Goal: Task Accomplishment & Management: Use online tool/utility

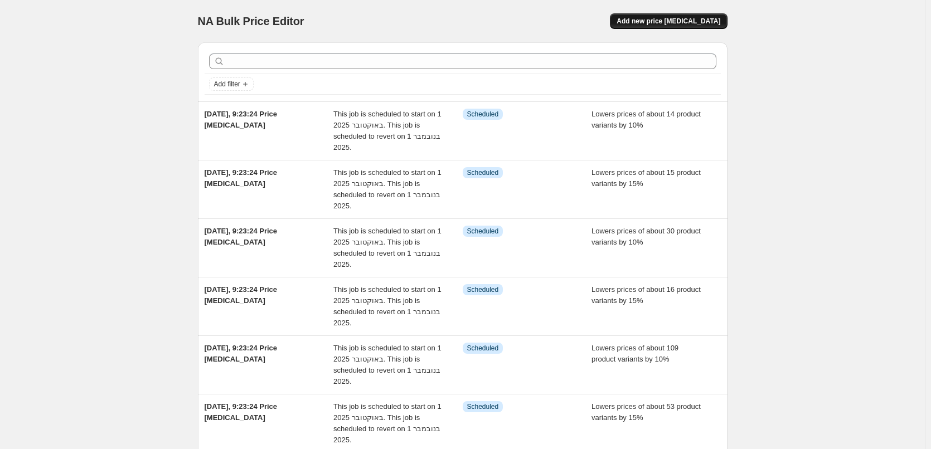
click at [695, 16] on button "Add new price [MEDICAL_DATA]" at bounding box center [668, 21] width 117 height 16
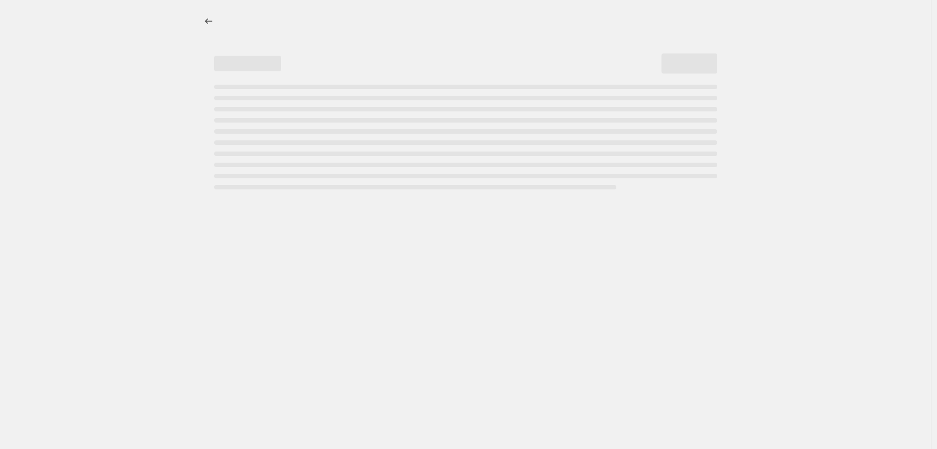
select select "percentage"
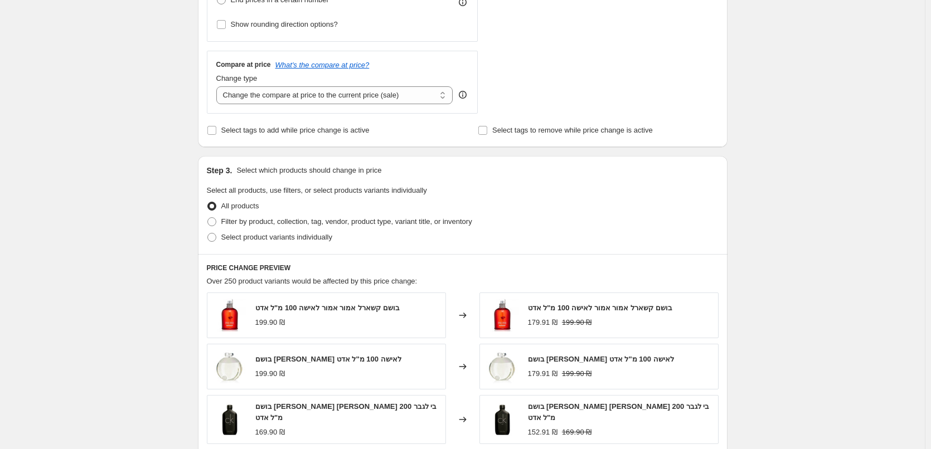
scroll to position [390, 0]
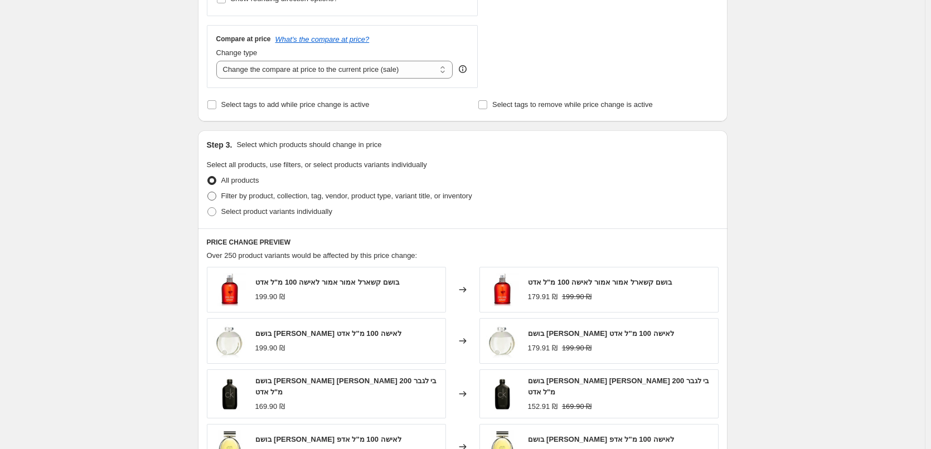
click at [266, 198] on span "Filter by product, collection, tag, vendor, product type, variant title, or inv…" at bounding box center [346, 196] width 251 height 8
click at [208, 192] on input "Filter by product, collection, tag, vendor, product type, variant title, or inv…" at bounding box center [207, 192] width 1 height 1
radio input "true"
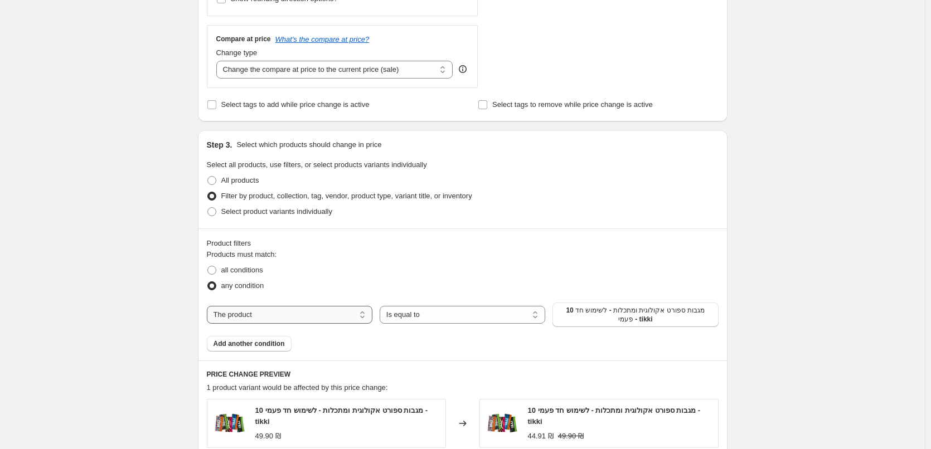
scroll to position [446, 0]
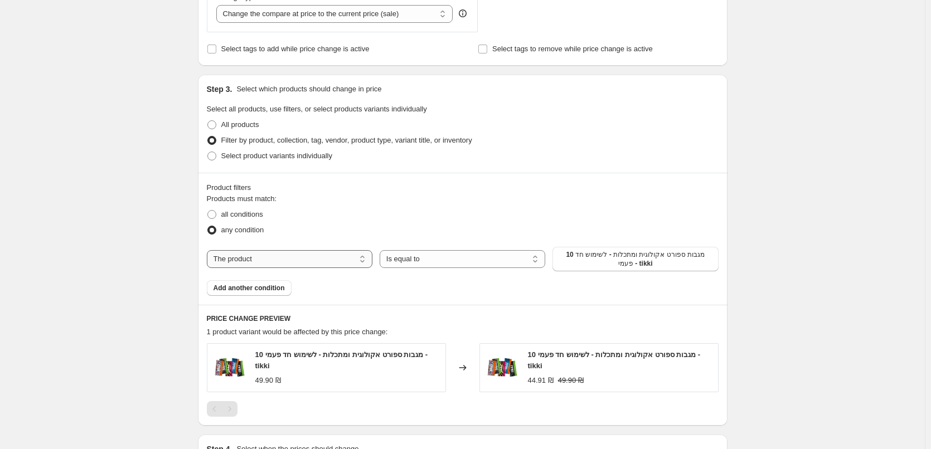
click at [305, 265] on select "The product The product's collection The product's tag The product's vendor The…" at bounding box center [290, 259] width 166 height 18
select select "tag"
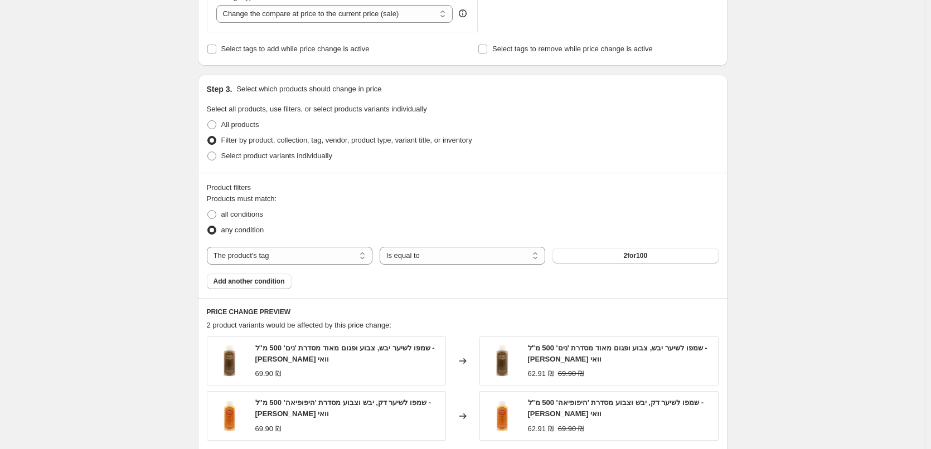
click at [614, 265] on div "The product The product's collection The product's tag The product's vendor The…" at bounding box center [463, 256] width 512 height 18
click at [619, 260] on button "2for100" at bounding box center [635, 256] width 166 height 16
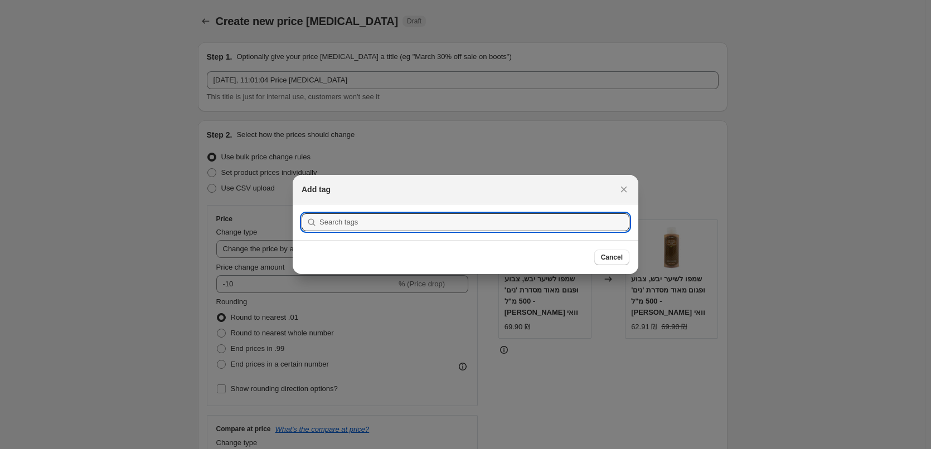
scroll to position [0, 0]
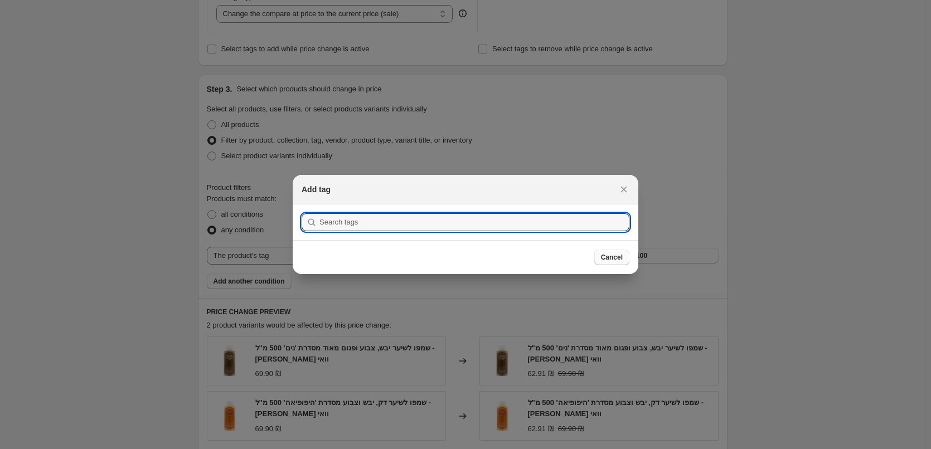
click at [607, 261] on span "Cancel" at bounding box center [612, 257] width 22 height 9
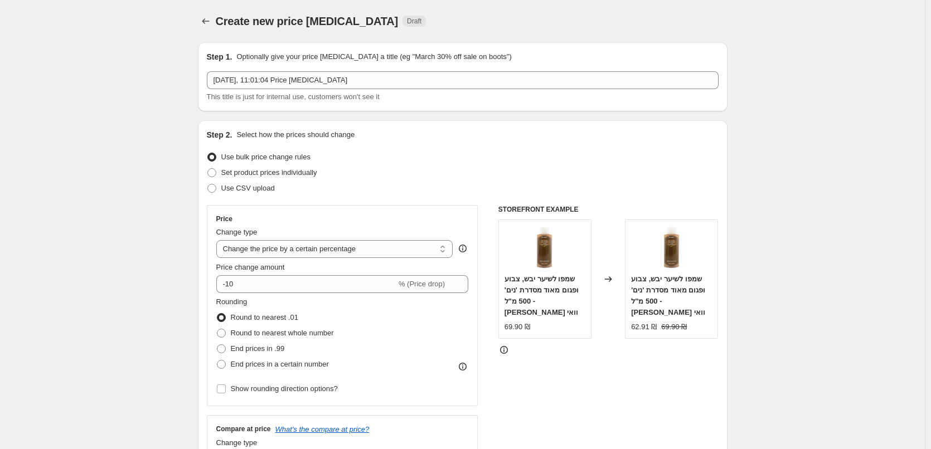
scroll to position [446, 0]
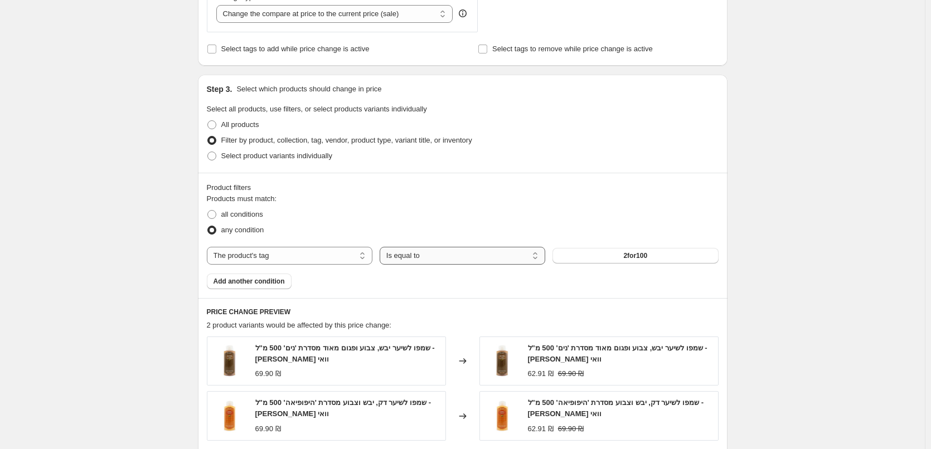
click at [460, 256] on select "Is equal to Is not equal to" at bounding box center [463, 256] width 166 height 18
drag, startPoint x: 463, startPoint y: 256, endPoint x: 478, endPoint y: 256, distance: 14.5
click at [463, 256] on select "Is equal to Is not equal to" at bounding box center [463, 256] width 166 height 18
click at [597, 259] on button "2for100" at bounding box center [635, 256] width 166 height 16
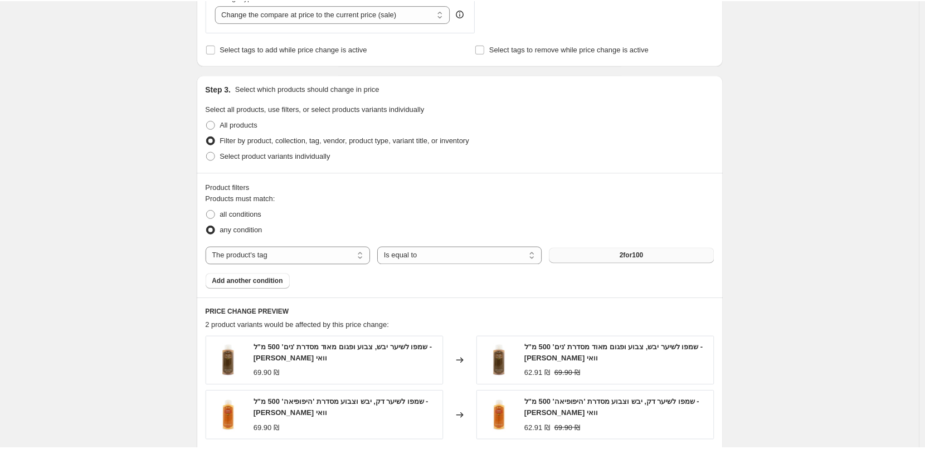
scroll to position [0, 0]
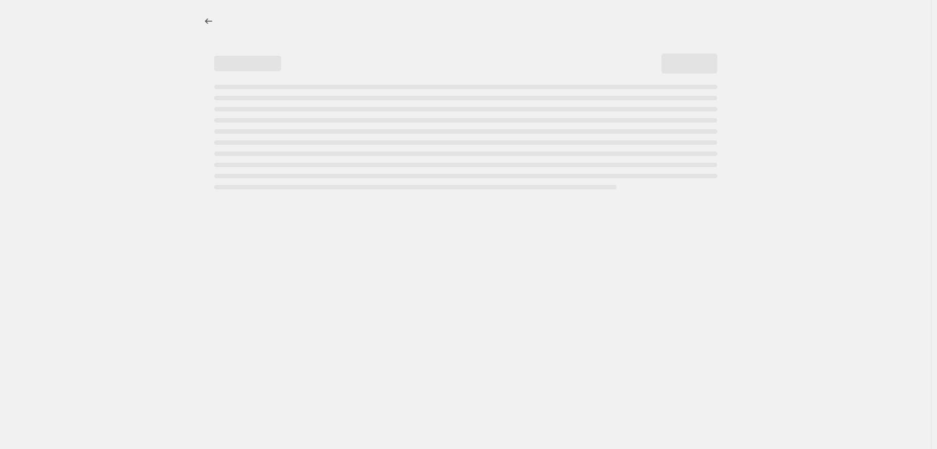
select select "percentage"
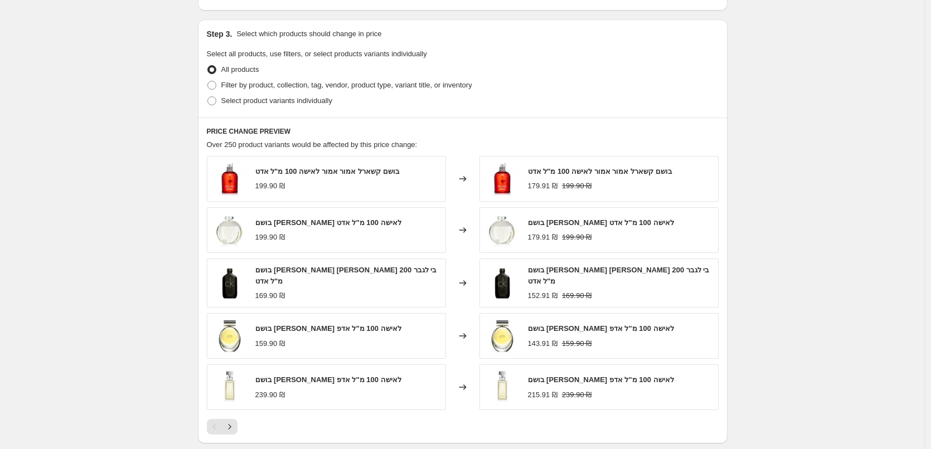
scroll to position [390, 0]
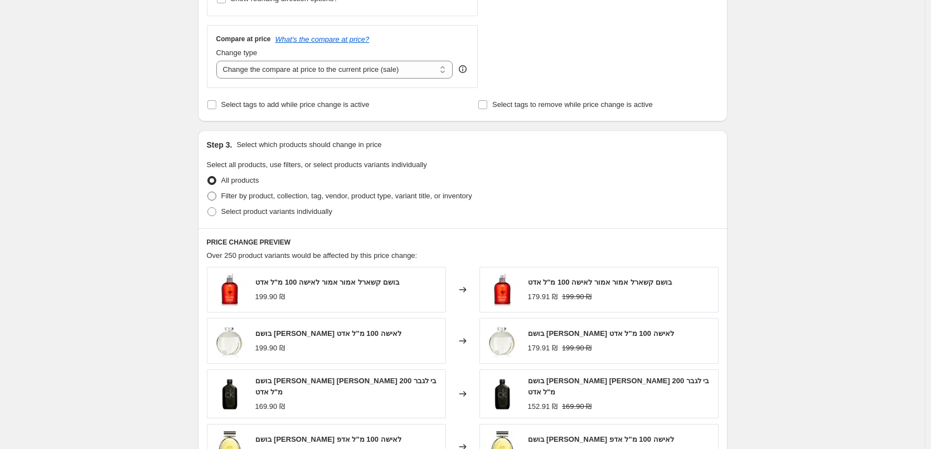
click at [255, 202] on span "Filter by product, collection, tag, vendor, product type, variant title, or inv…" at bounding box center [346, 196] width 251 height 11
click at [208, 192] on input "Filter by product, collection, tag, vendor, product type, variant title, or inv…" at bounding box center [207, 192] width 1 height 1
radio input "true"
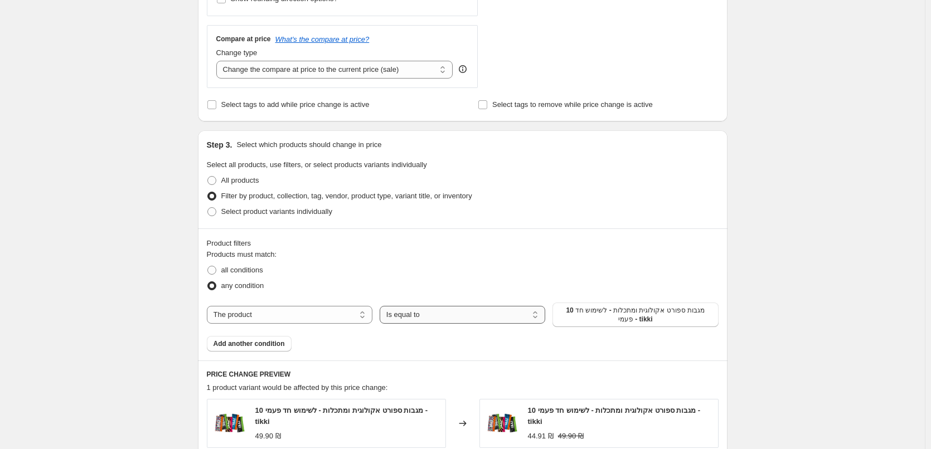
drag, startPoint x: 512, startPoint y: 314, endPoint x: 505, endPoint y: 319, distance: 9.3
click at [512, 314] on select "Is equal to Is not equal to" at bounding box center [463, 315] width 166 height 18
click at [382, 306] on select "Is equal to Is not equal to" at bounding box center [463, 315] width 166 height 18
click at [586, 319] on span "10 מגבות ספורט אקולוגית ומתכלות - לשימוש חד פעמי - tikki" at bounding box center [635, 315] width 152 height 18
click at [239, 317] on select "The product The product's collection The product's tag The product's vendor The…" at bounding box center [290, 315] width 166 height 18
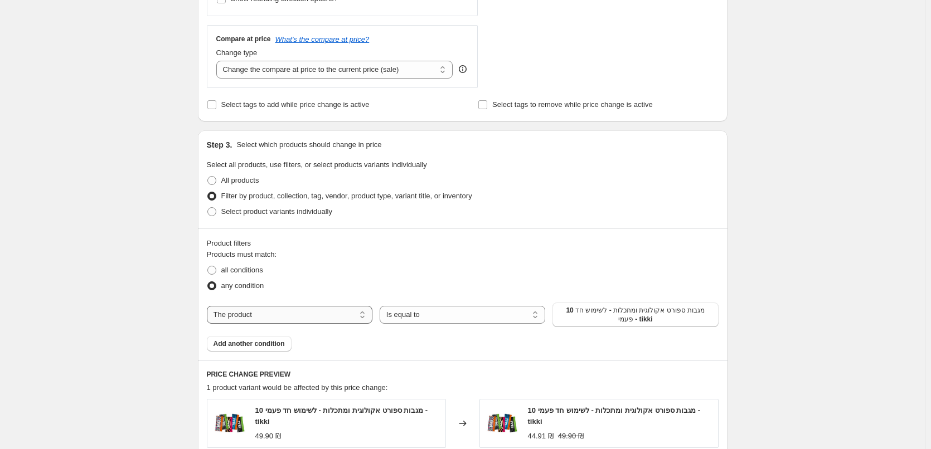
select select "tag"
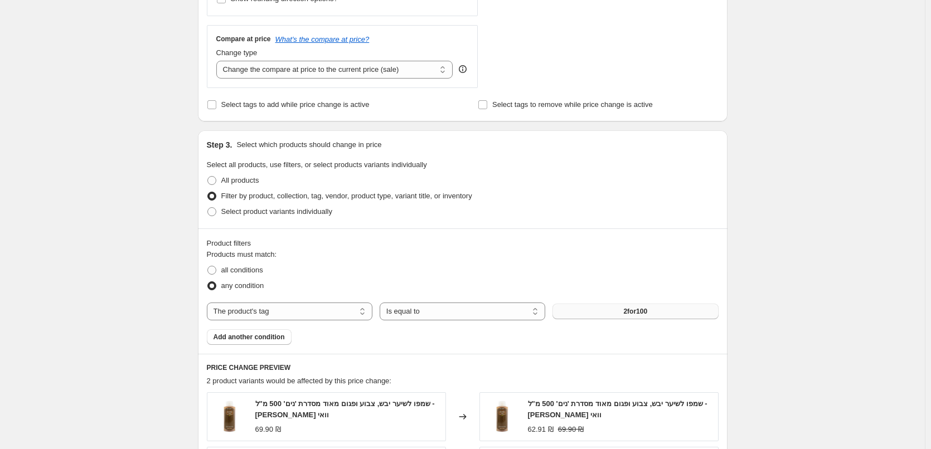
click at [622, 318] on button "2for100" at bounding box center [635, 312] width 166 height 16
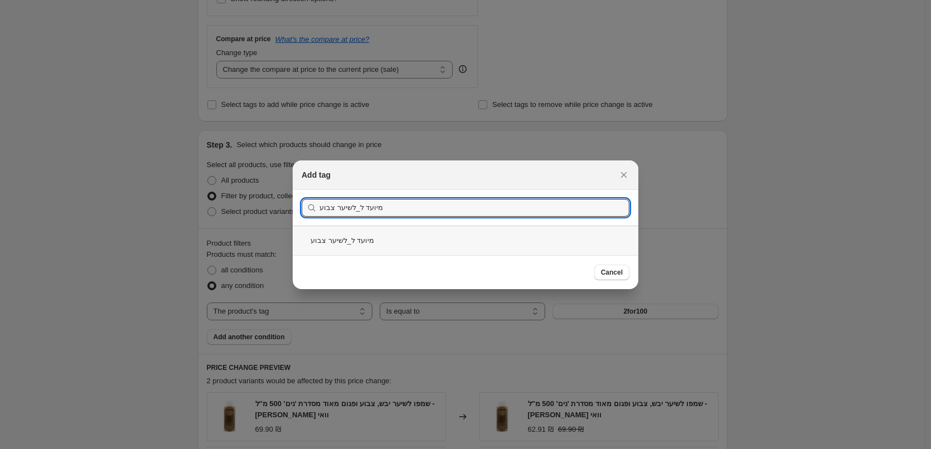
type input "מיועד ל_לשיער צבוע"
click at [356, 240] on div "מיועד ל_לשיער צבוע" at bounding box center [466, 241] width 346 height 30
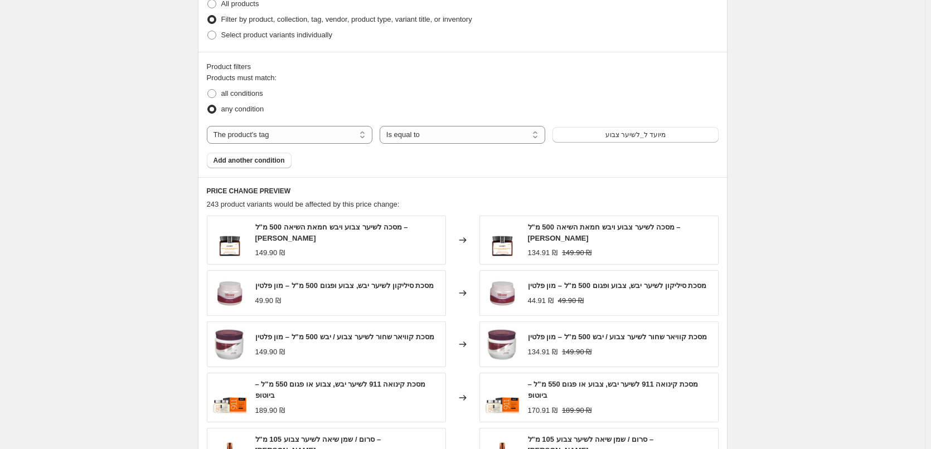
scroll to position [583, 0]
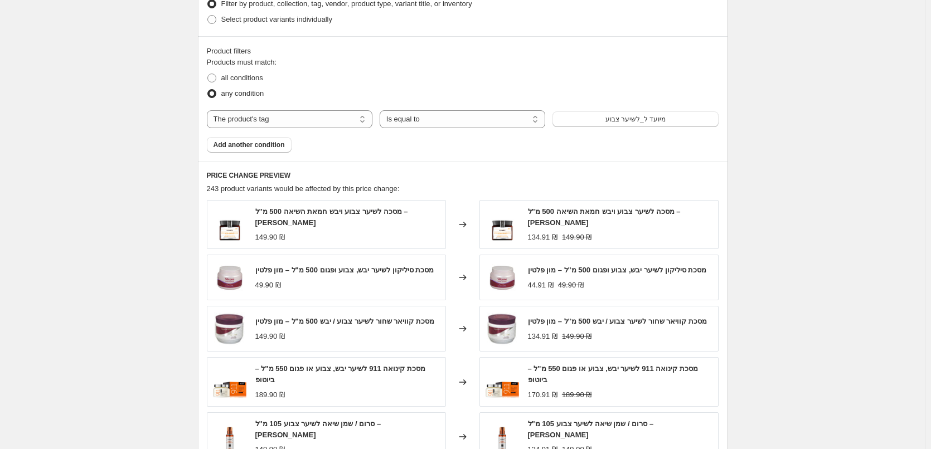
click at [619, 109] on div "Products must match: all conditions any condition The product The product's col…" at bounding box center [463, 105] width 512 height 96
click at [621, 121] on span "מיועד ל_לשיער צבוע" at bounding box center [635, 119] width 60 height 9
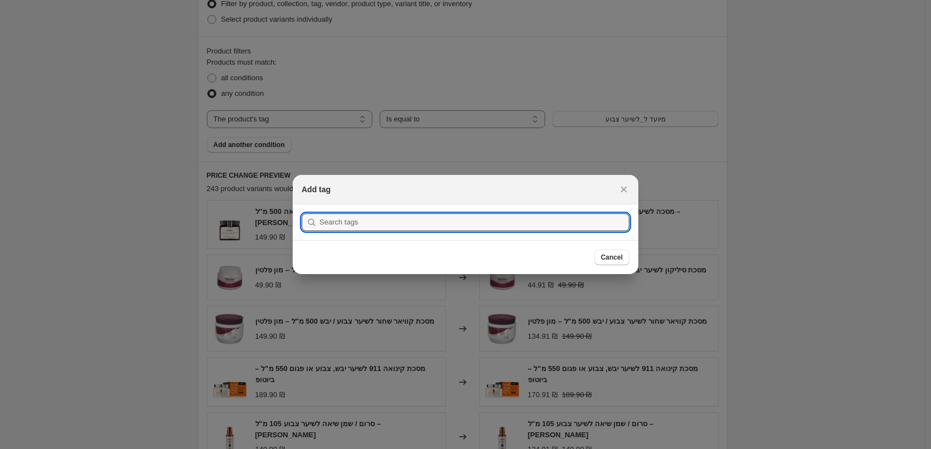
scroll to position [0, 0]
paste input "קטגוריה ראשית מוצרי שיער"
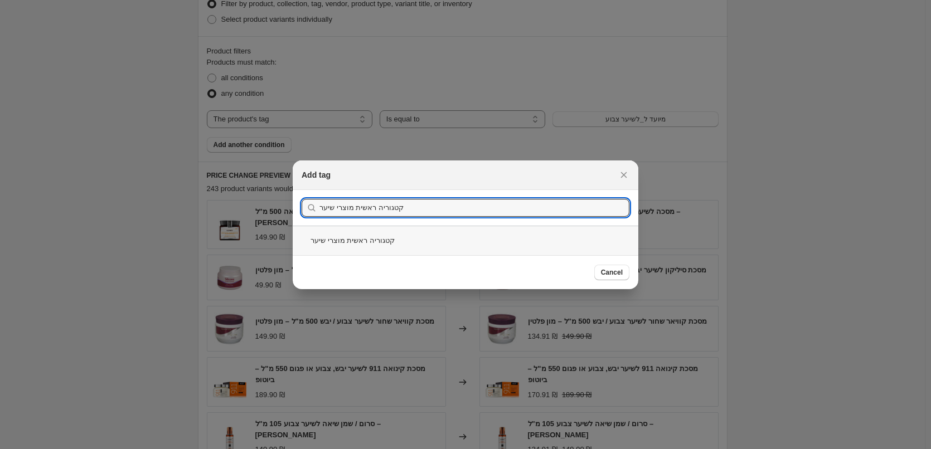
type input "קטגוריה ראשית מוצרי שיער"
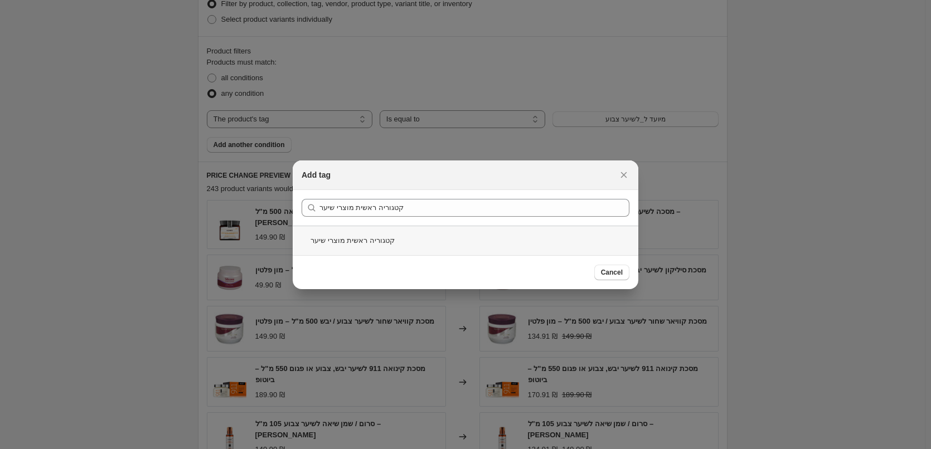
click at [346, 244] on div "קטגוריה ראשית מוצרי שיער" at bounding box center [466, 241] width 346 height 30
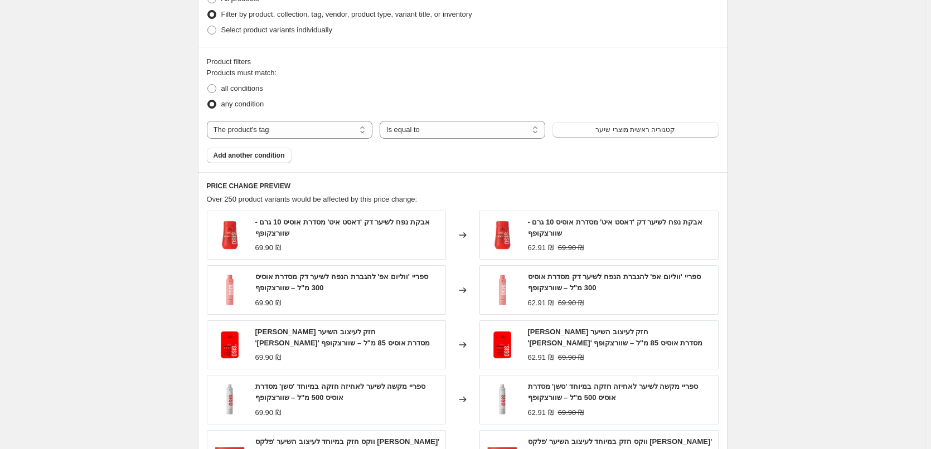
scroll to position [527, 0]
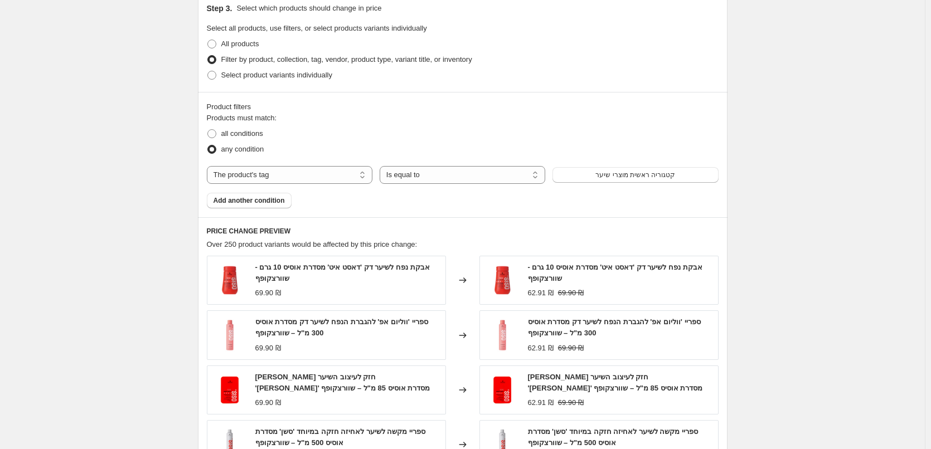
click at [631, 183] on div "The product The product's collection The product's tag The product's vendor The…" at bounding box center [463, 175] width 512 height 18
click at [631, 177] on span "קטגוריה ראשית מוצרי שיער" at bounding box center [635, 175] width 80 height 9
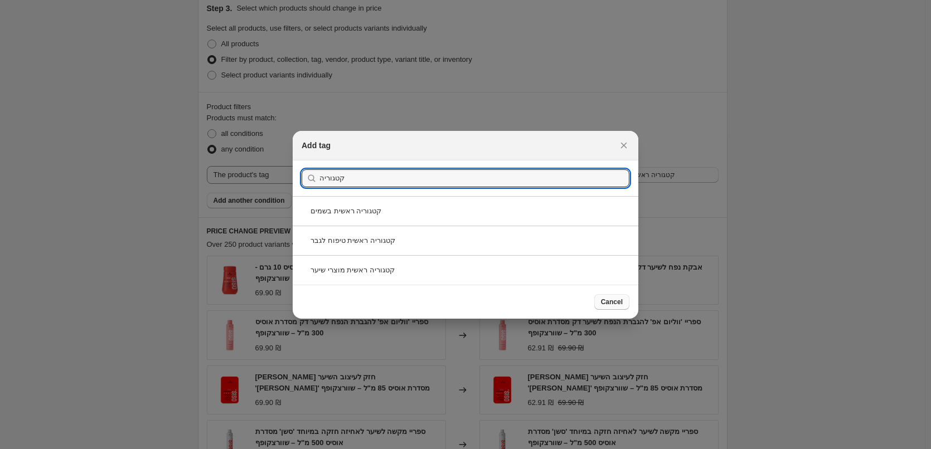
type input "קטגוריה"
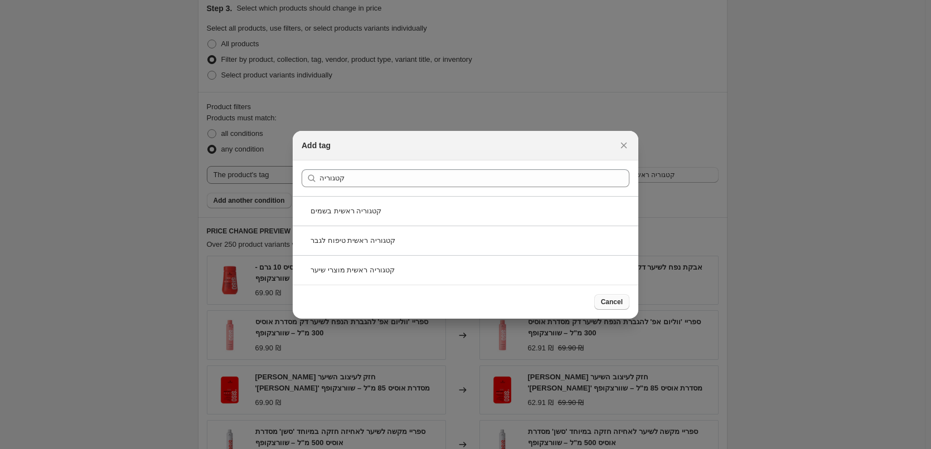
click at [604, 298] on span "Cancel" at bounding box center [612, 302] width 22 height 9
